Goal: Transaction & Acquisition: Download file/media

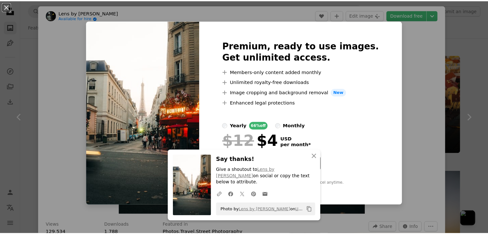
scroll to position [768, 0]
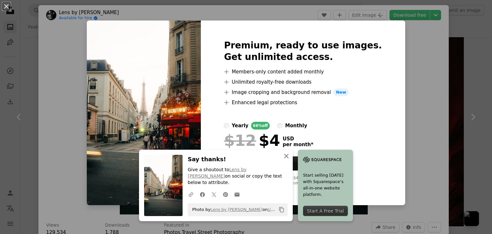
click at [290, 160] on icon "An X shape" at bounding box center [287, 156] width 8 height 8
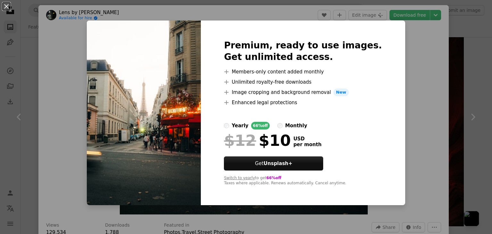
click at [436, 95] on div "An X shape Premium, ready to use images. Get unlimited access. A plus sign Memb…" at bounding box center [246, 117] width 492 height 234
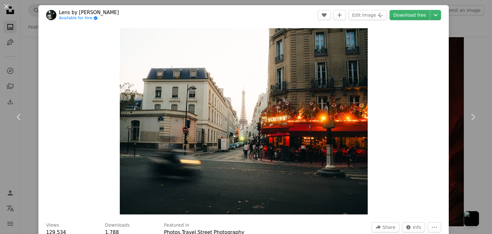
click at [461, 71] on div "An X shape Chevron left Chevron right Lens by Benji Available for hire A checkm…" at bounding box center [246, 117] width 492 height 234
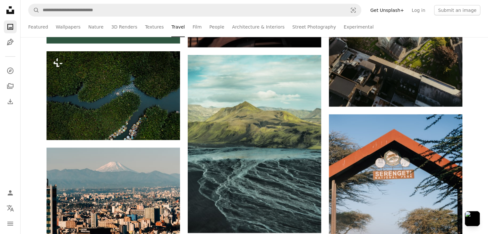
scroll to position [1668, 0]
